Goal: Task Accomplishment & Management: Manage account settings

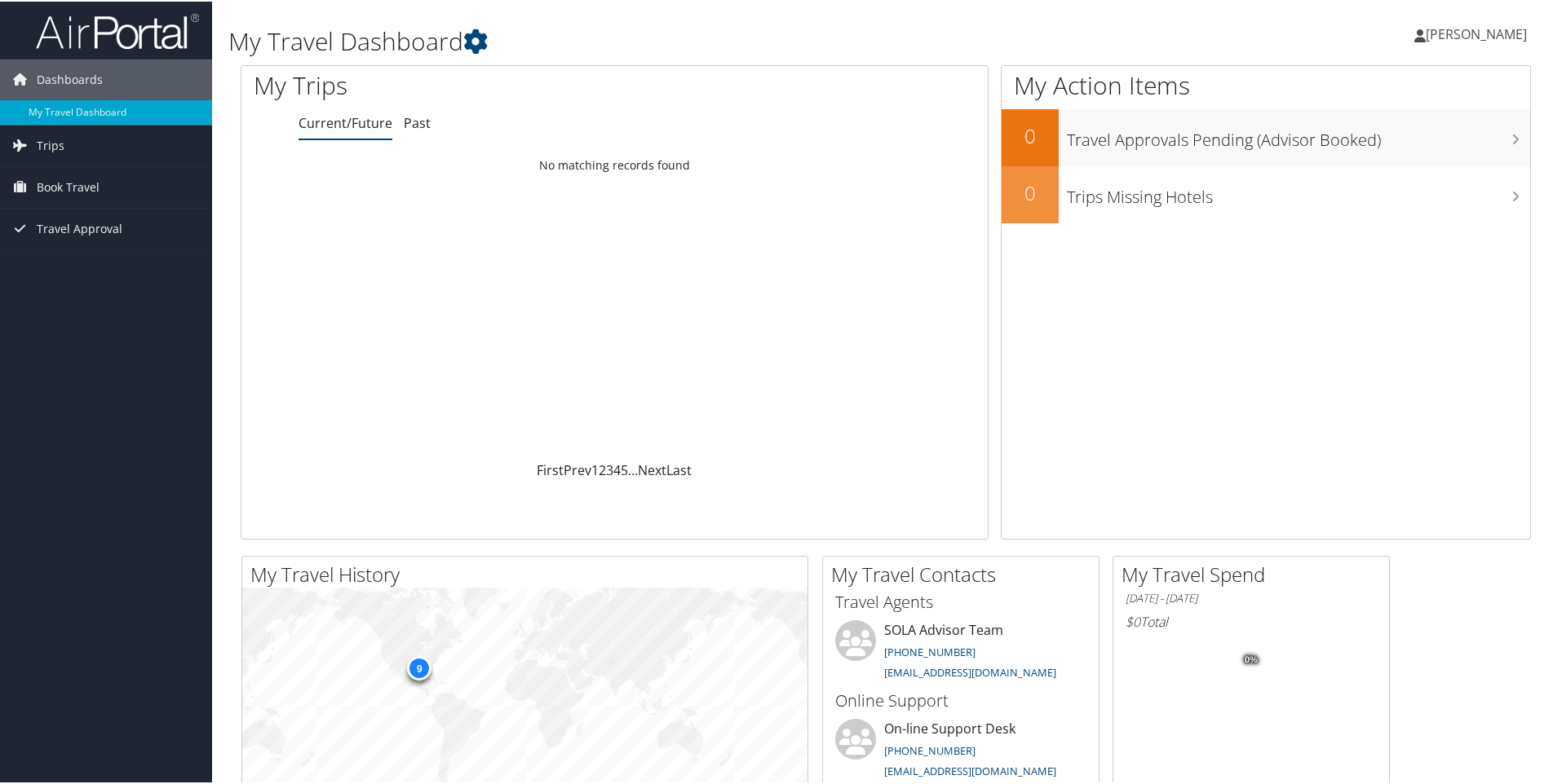
click at [126, 20] on img at bounding box center [117, 30] width 163 height 38
click at [1376, 267] on link "Sign Out" at bounding box center [1431, 266] width 181 height 28
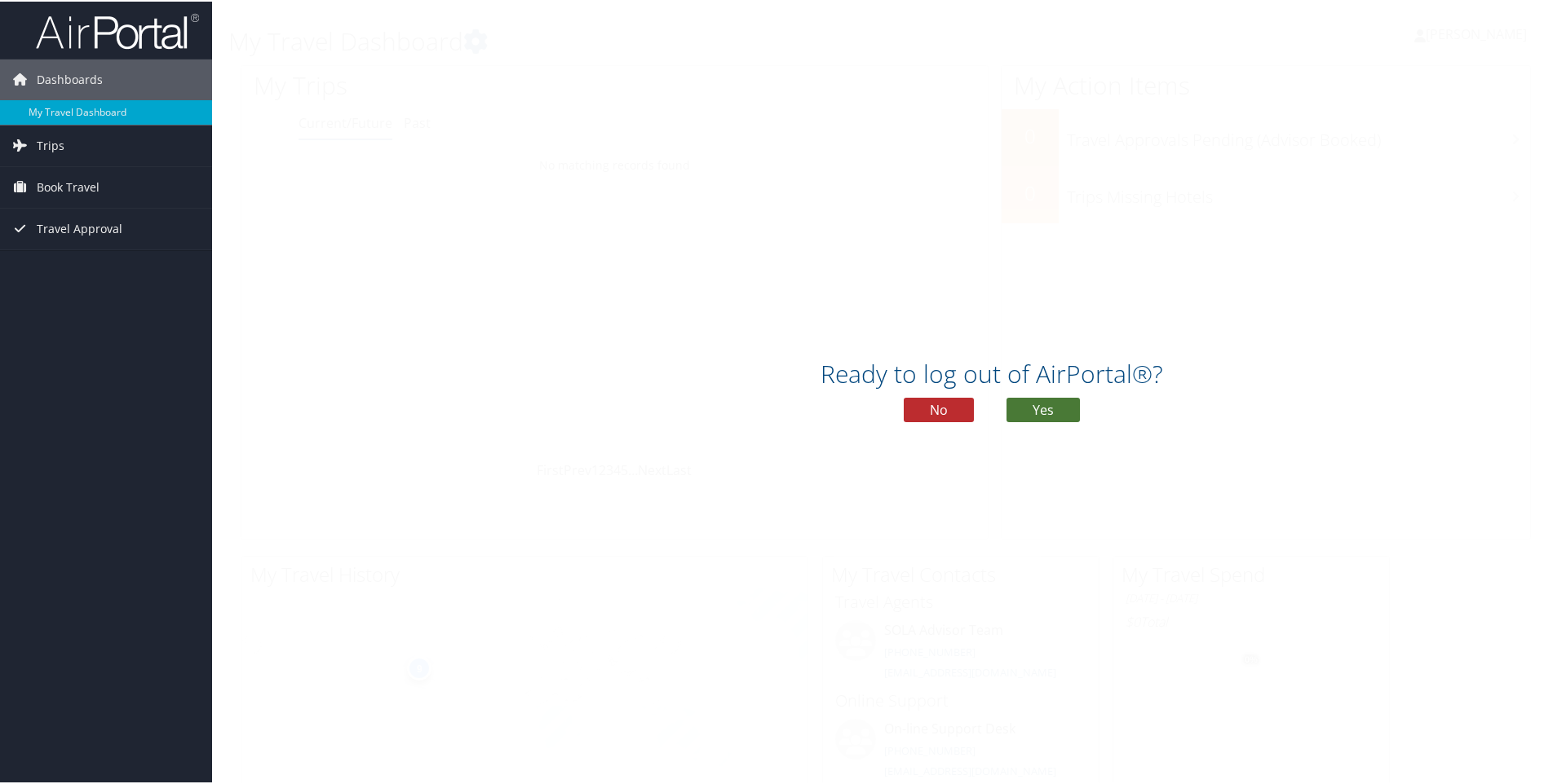
click at [1044, 404] on button "Yes" at bounding box center [1042, 408] width 73 height 24
